Goal: Information Seeking & Learning: Check status

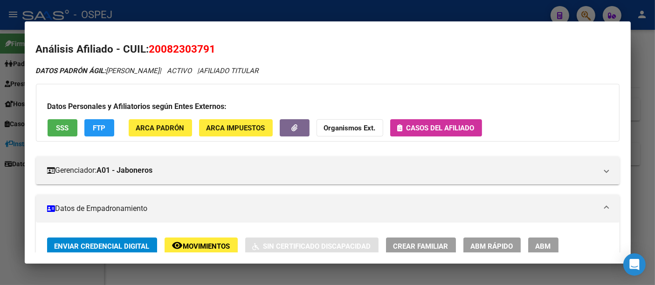
click at [254, 7] on div at bounding box center [327, 142] width 655 height 285
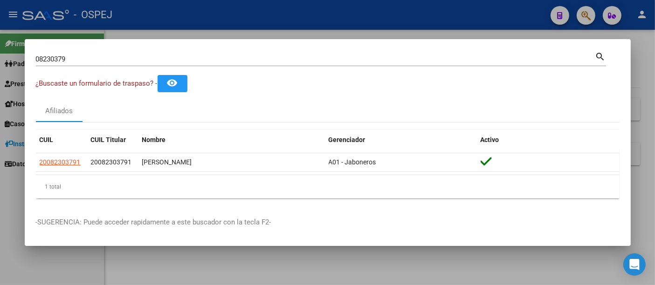
click at [136, 59] on input "08230379" at bounding box center [315, 59] width 559 height 8
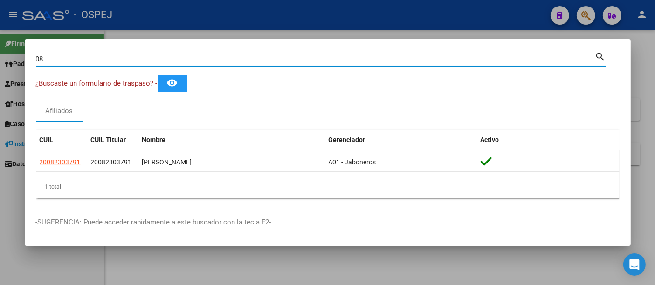
type input "0"
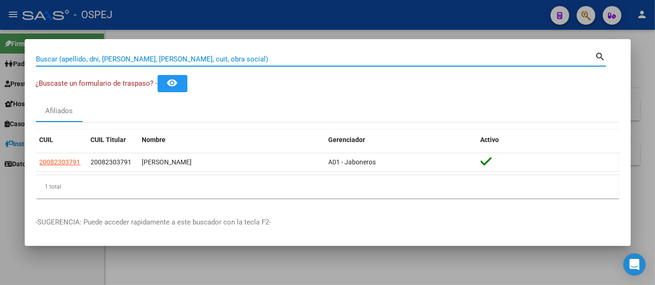
paste input "27385322769"
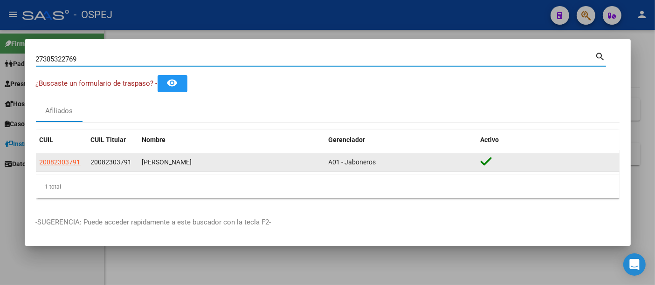
type input "27385322769"
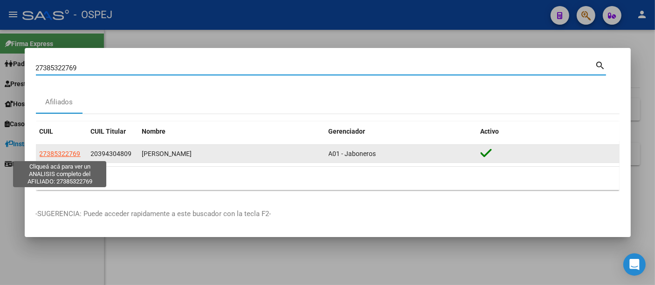
click at [58, 153] on span "27385322769" at bounding box center [60, 153] width 41 height 7
type textarea "27385322769"
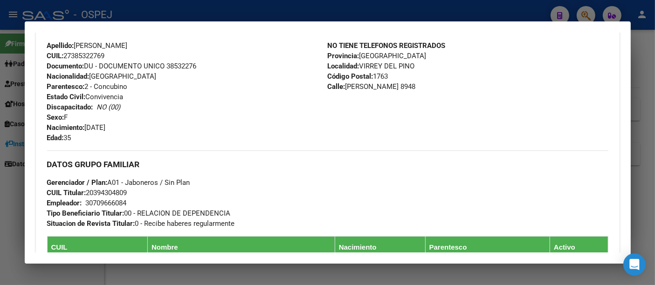
scroll to position [310, 0]
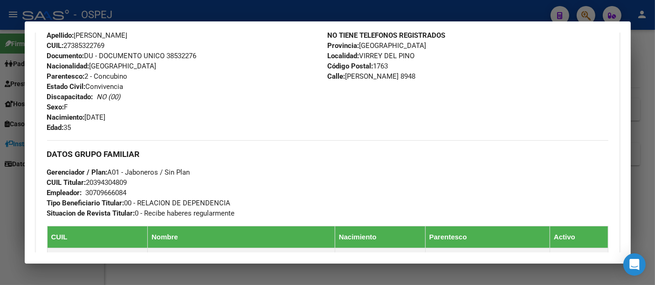
click at [112, 190] on div "30709666084" at bounding box center [106, 193] width 41 height 10
click at [112, 189] on div "30709666084" at bounding box center [106, 193] width 41 height 10
click at [101, 193] on div "30709666084" at bounding box center [106, 193] width 41 height 10
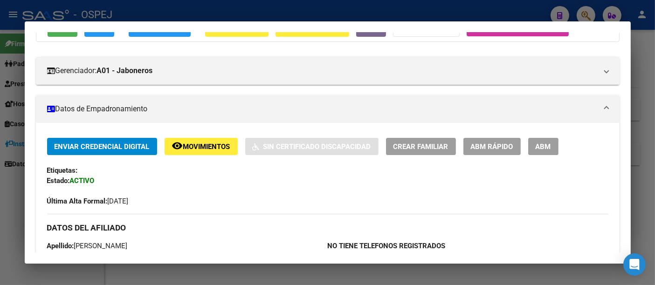
scroll to position [0, 0]
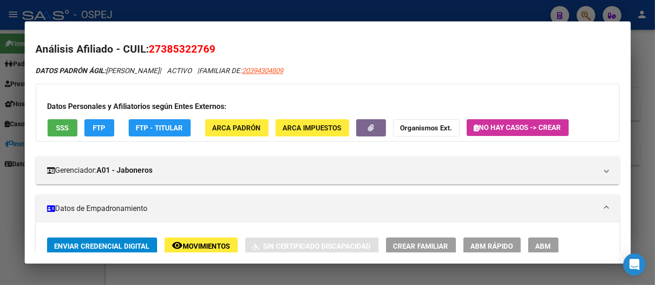
click at [289, 14] on div at bounding box center [327, 142] width 655 height 285
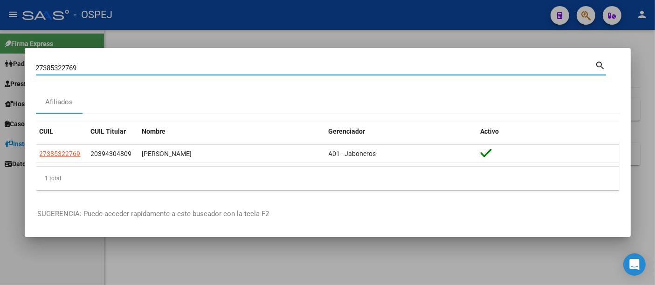
click at [197, 69] on input "27385322769" at bounding box center [315, 68] width 559 height 8
type input "2"
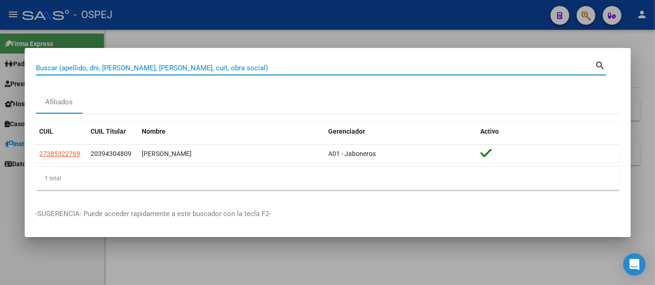
paste input "20361770200"
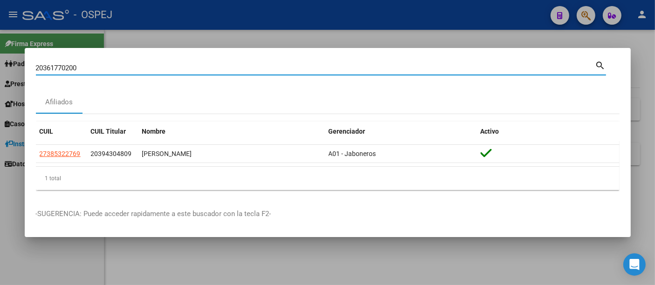
type input "20361770200"
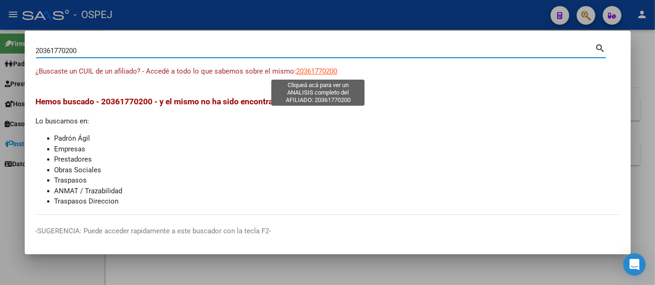
click at [329, 69] on span "20361770200" at bounding box center [316, 71] width 41 height 8
type textarea "20361770200"
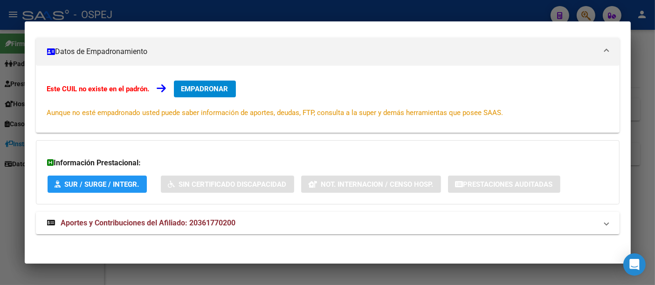
scroll to position [113, 0]
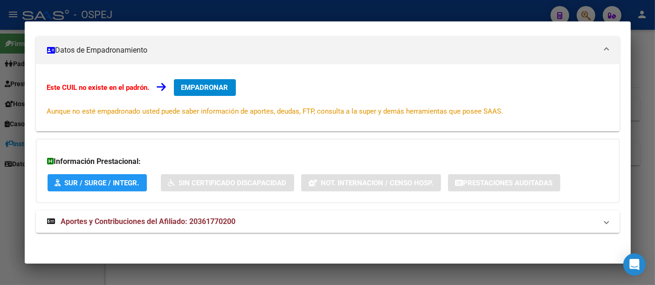
click at [262, 8] on div at bounding box center [327, 142] width 655 height 285
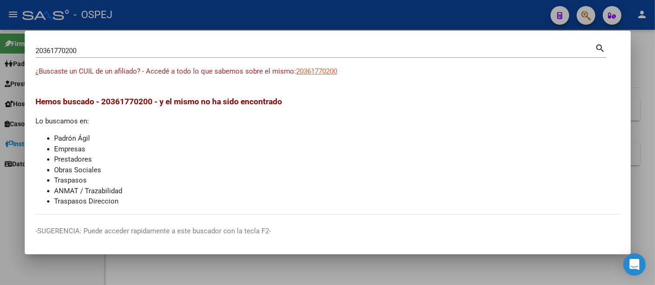
click at [194, 55] on input "20361770200" at bounding box center [315, 51] width 559 height 8
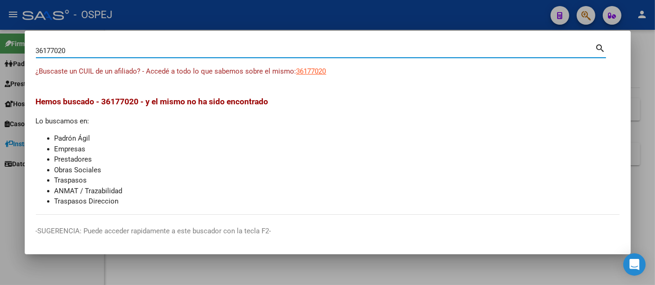
type input "36177020"
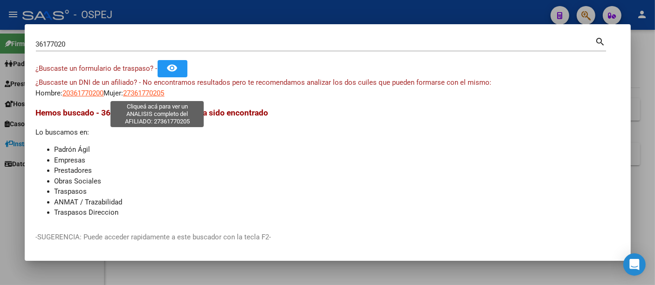
click at [153, 95] on span "27361770205" at bounding box center [144, 93] width 41 height 8
type textarea "27361770205"
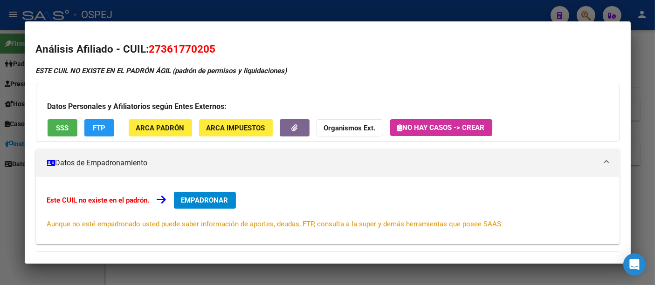
click at [292, 12] on div at bounding box center [327, 142] width 655 height 285
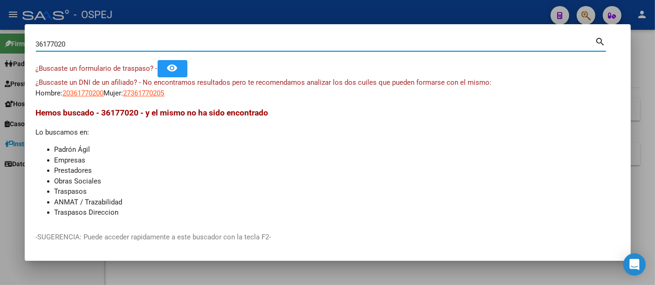
click at [133, 43] on input "36177020" at bounding box center [315, 44] width 559 height 8
type input "3"
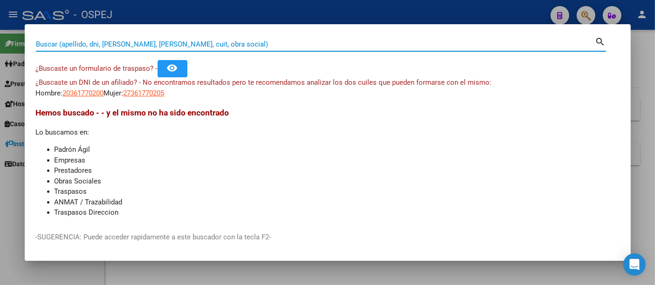
paste input "23-47143074-9"
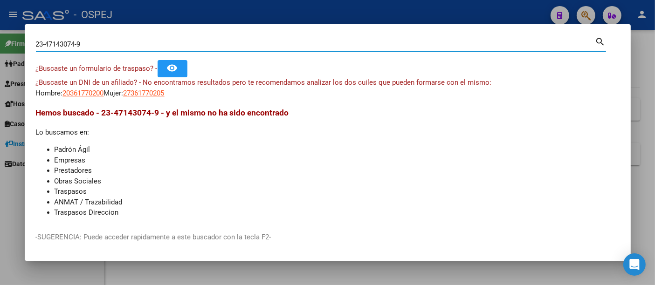
type input "23471430749"
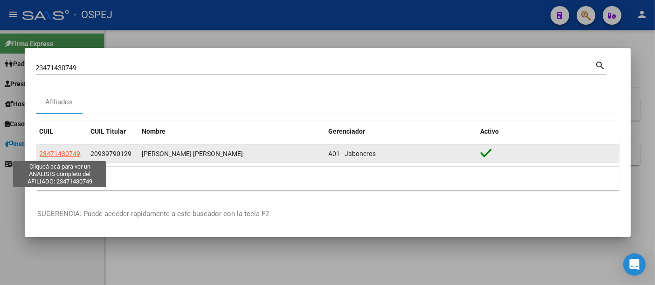
click at [64, 152] on span "23471430749" at bounding box center [60, 153] width 41 height 7
type textarea "23471430749"
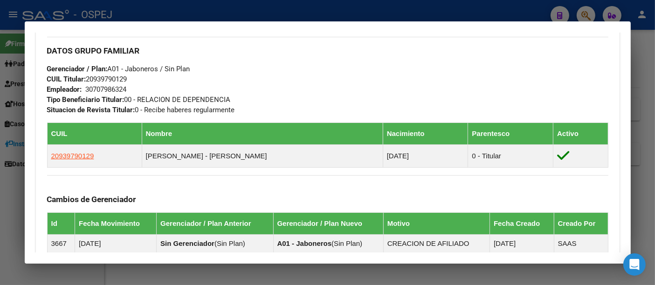
scroll to position [0, 0]
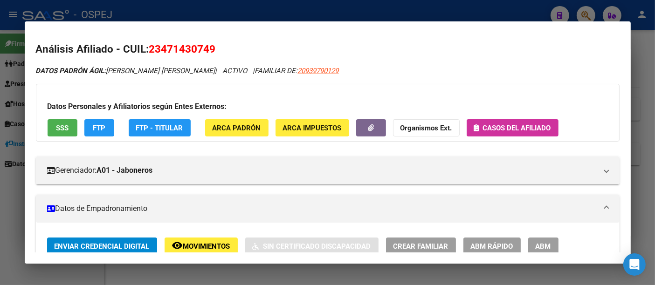
click at [267, 15] on div at bounding box center [327, 142] width 655 height 285
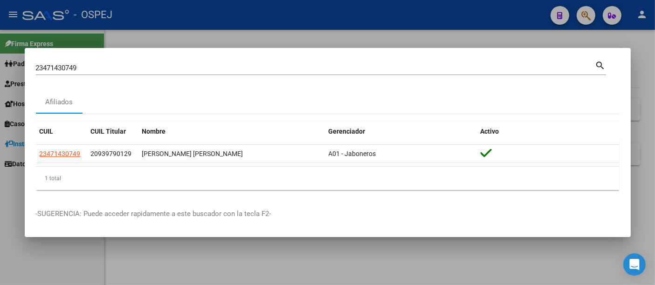
click at [170, 67] on input "23471430749" at bounding box center [315, 68] width 559 height 8
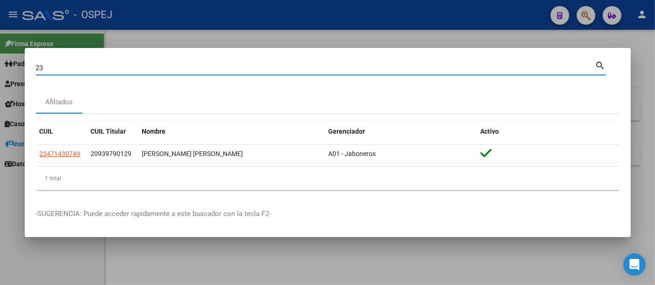
type input "2"
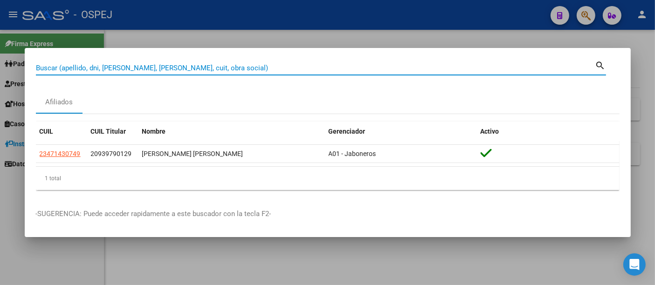
paste input "27400910761"
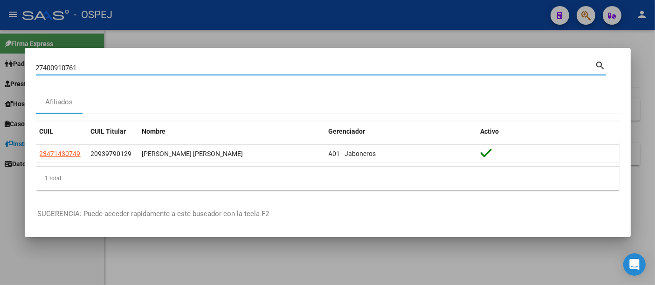
type input "27400910761"
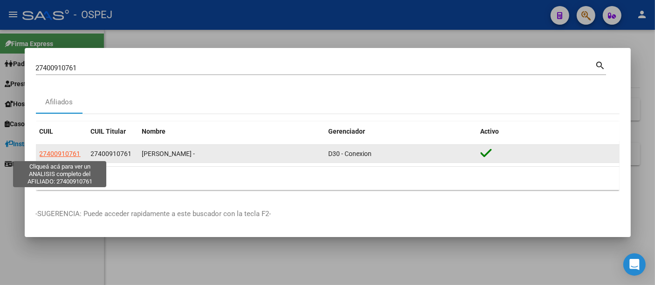
click at [62, 156] on span "27400910761" at bounding box center [60, 153] width 41 height 7
type textarea "27400910761"
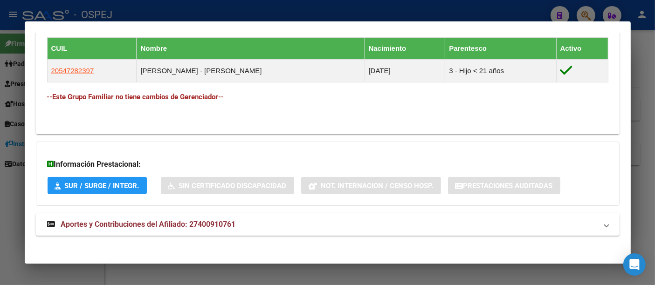
scroll to position [529, 0]
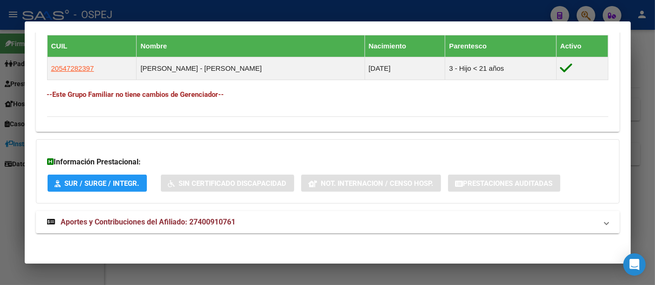
click at [215, 218] on span "Aportes y Contribuciones del Afiliado: 27400910761" at bounding box center [148, 222] width 175 height 9
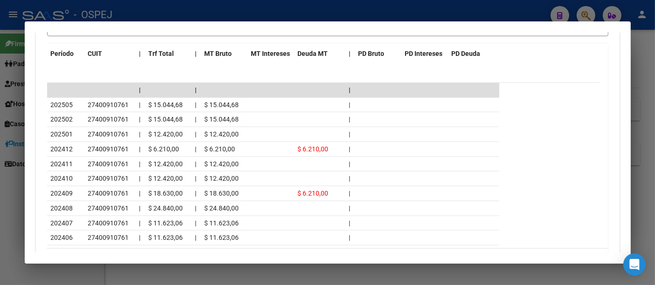
scroll to position [835, 0]
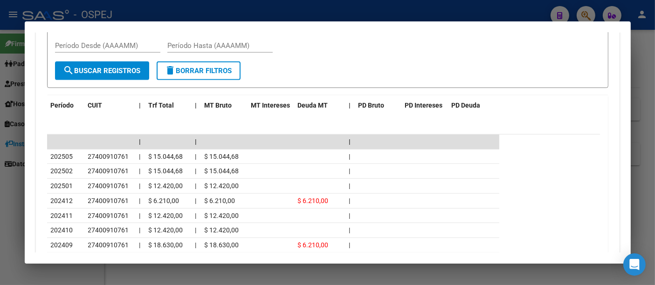
click at [257, 14] on div at bounding box center [327, 142] width 655 height 285
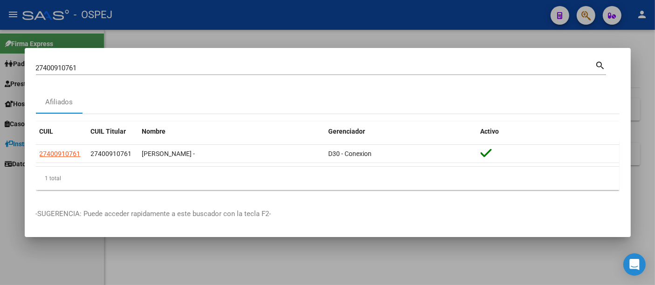
click at [121, 66] on input "27400910761" at bounding box center [315, 68] width 559 height 8
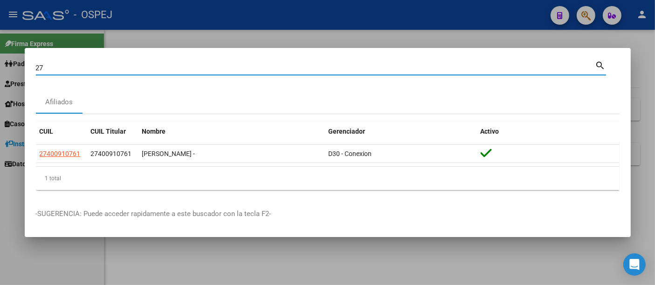
type input "2"
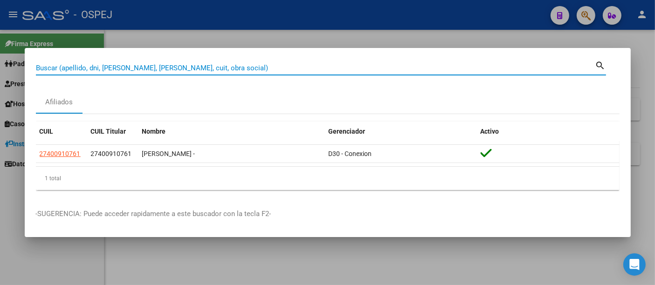
paste input "21615561"
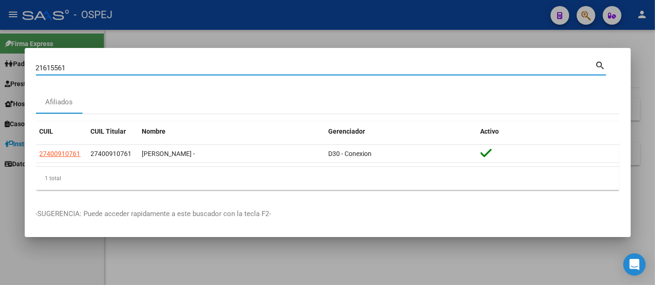
type input "21615561"
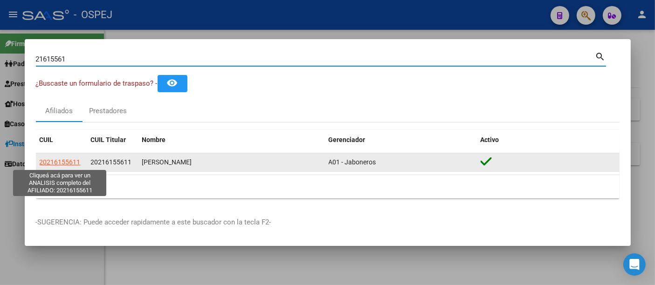
click at [56, 161] on span "20216155611" at bounding box center [60, 161] width 41 height 7
type textarea "20216155611"
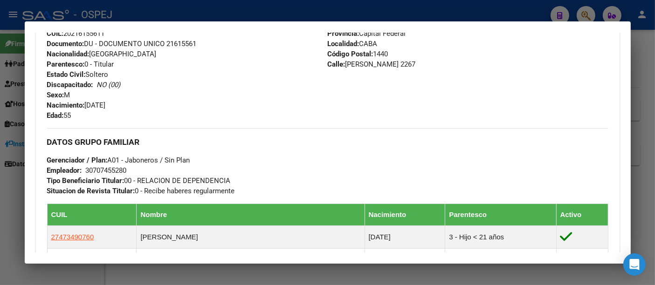
scroll to position [362, 0]
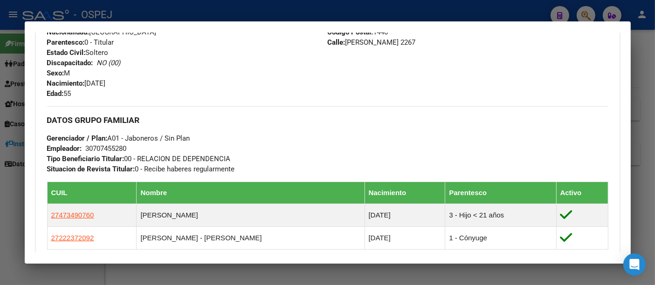
click at [110, 148] on div "30707455280" at bounding box center [106, 149] width 41 height 10
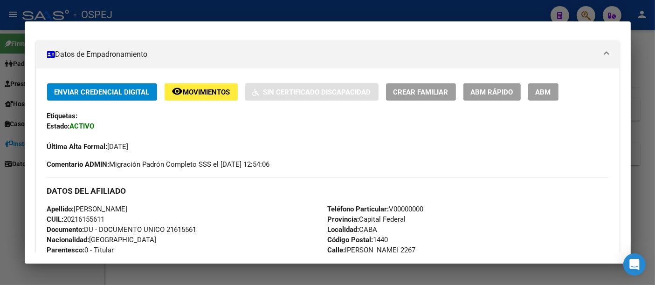
scroll to position [0, 0]
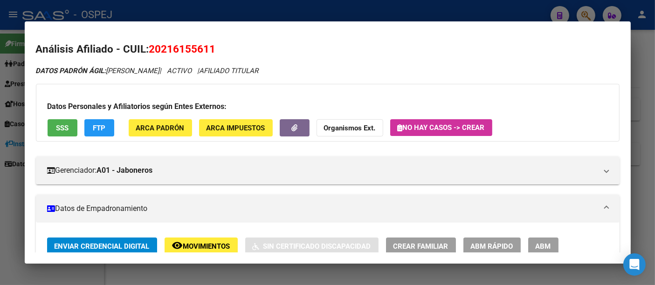
click at [281, 13] on div at bounding box center [327, 142] width 655 height 285
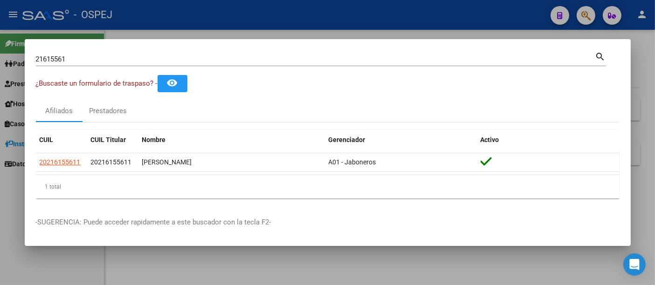
click at [238, 59] on input "21615561" at bounding box center [315, 59] width 559 height 8
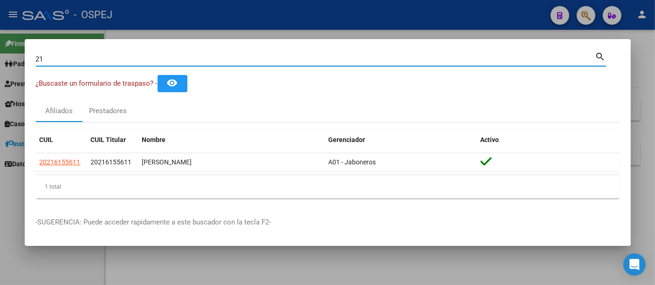
type input "2"
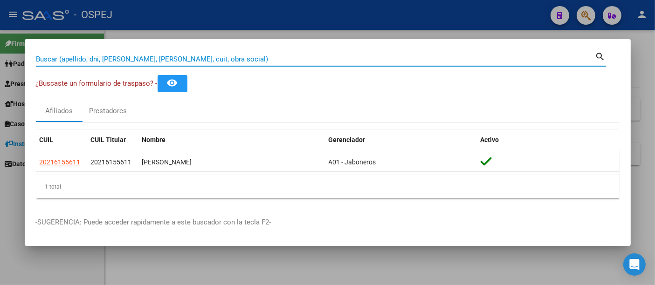
paste input "36177020"
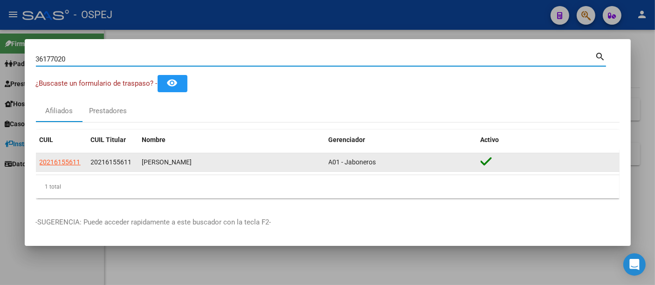
type input "36177020"
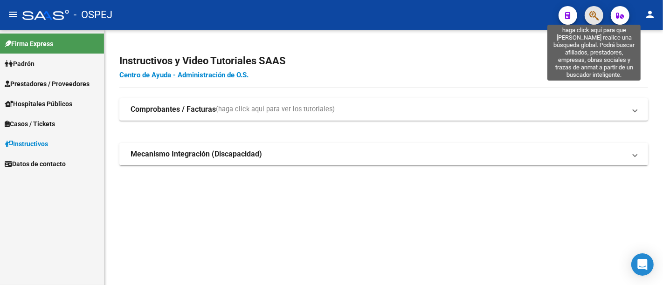
click at [593, 15] on icon "button" at bounding box center [593, 15] width 9 height 11
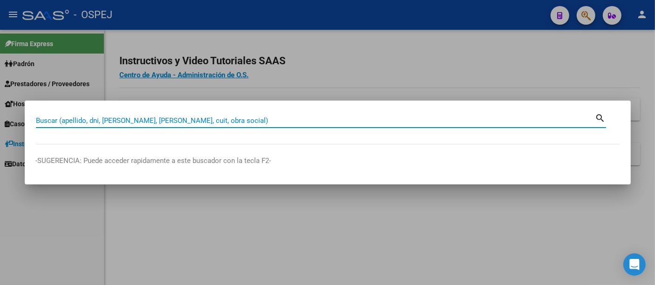
paste input "27464160049"
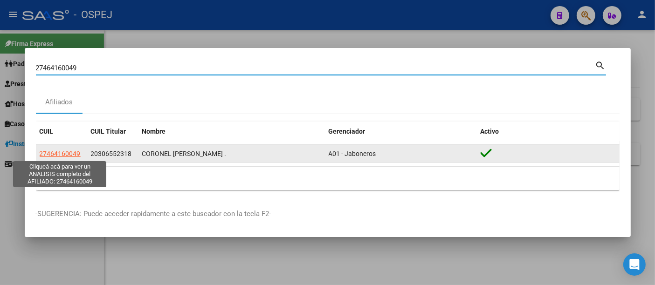
click at [52, 154] on span "27464160049" at bounding box center [60, 153] width 41 height 7
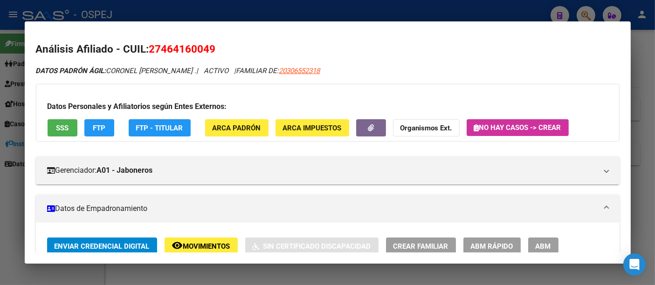
click at [284, 10] on div at bounding box center [327, 142] width 655 height 285
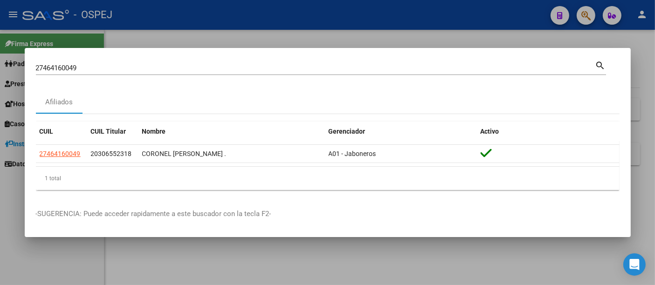
click at [187, 64] on input "27464160049" at bounding box center [315, 68] width 559 height 8
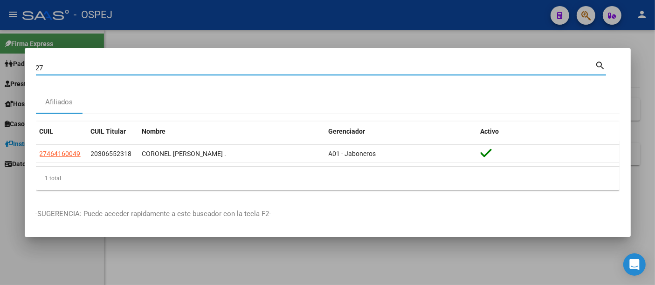
type input "2"
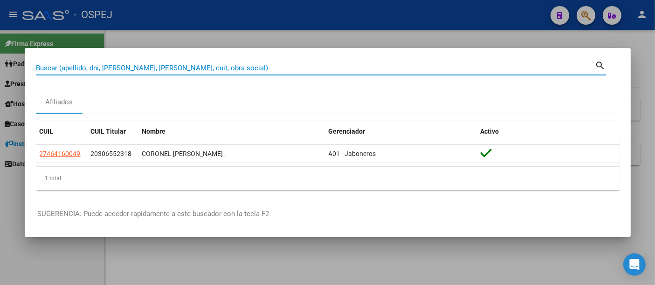
paste input "22552904"
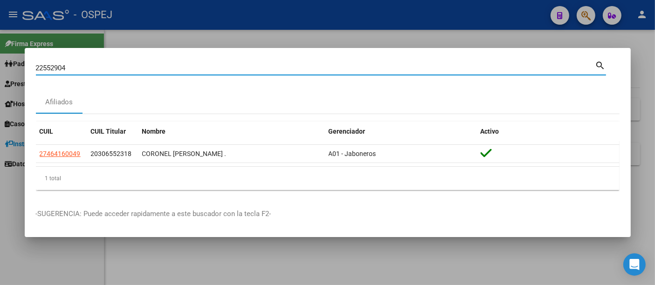
type input "22552904"
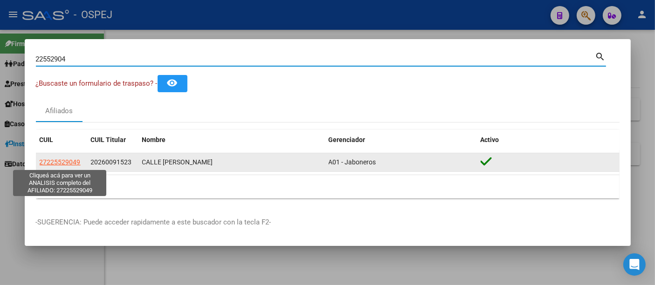
click at [55, 163] on span "27225529049" at bounding box center [60, 161] width 41 height 7
type textarea "27225529049"
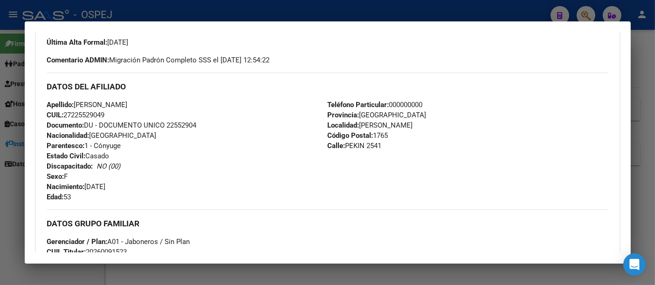
scroll to position [518, 0]
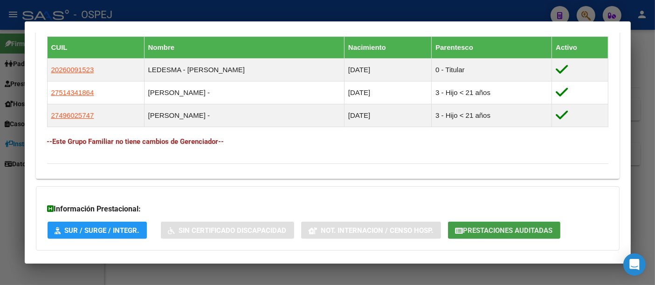
click at [487, 227] on span "Prestaciones Auditadas" at bounding box center [507, 230] width 89 height 8
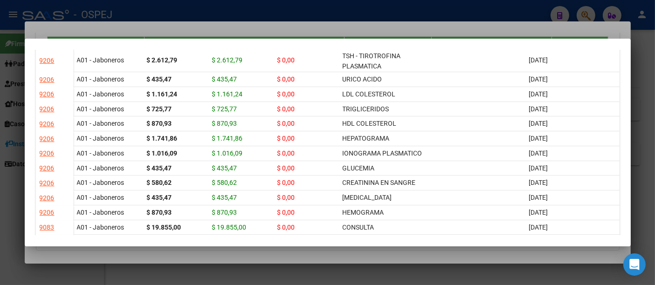
scroll to position [207, 0]
